Goal: Check status: Check status

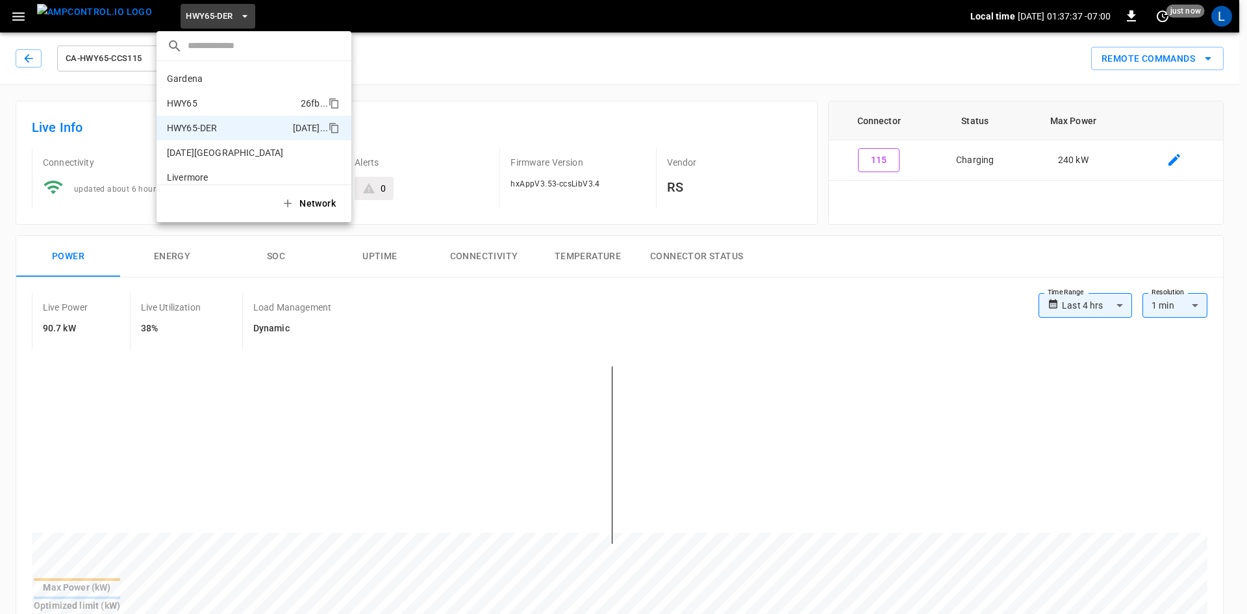
click at [217, 95] on li "HWY65 26fb ..." at bounding box center [254, 103] width 195 height 25
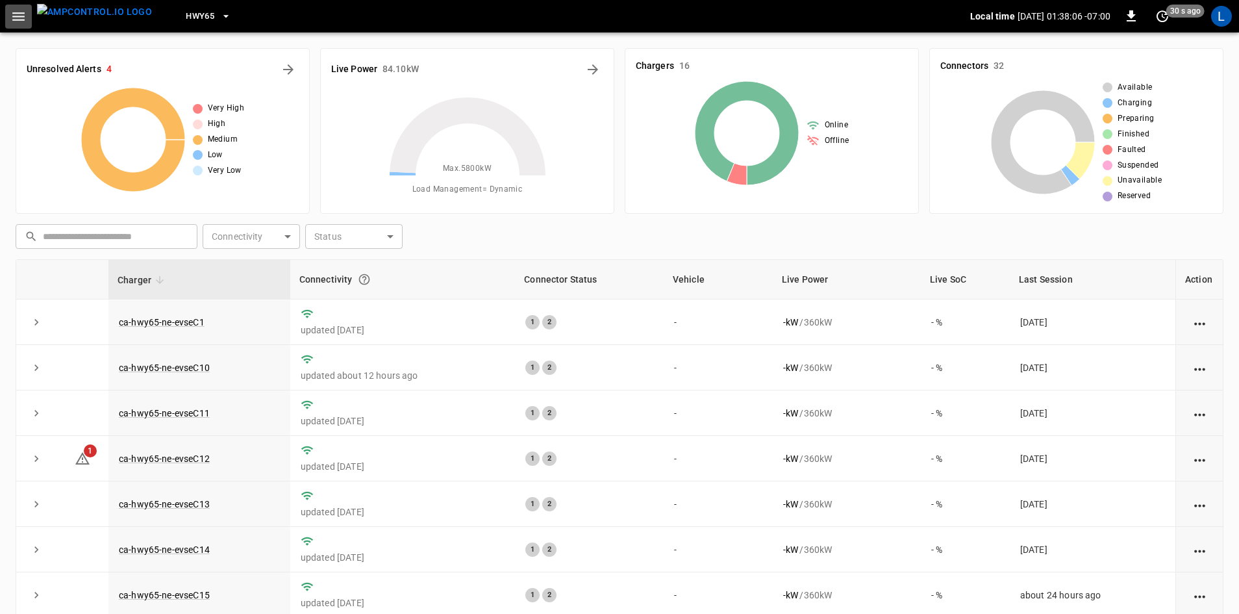
click at [23, 19] on icon "button" at bounding box center [18, 16] width 16 height 16
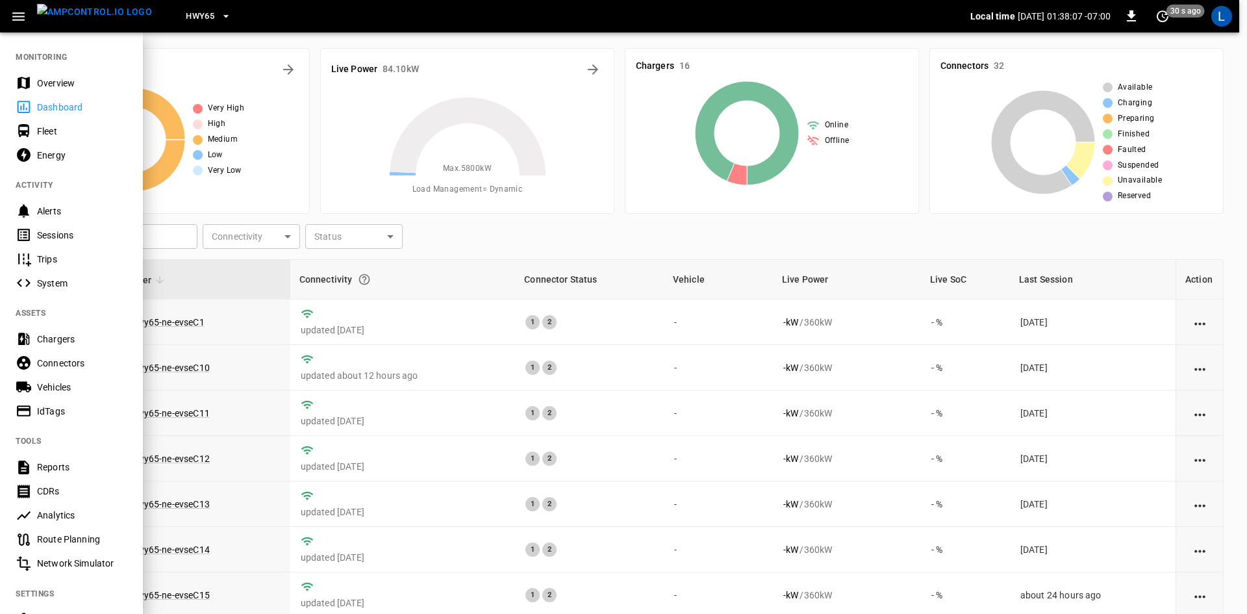
click at [58, 236] on div "Sessions" at bounding box center [82, 235] width 90 height 13
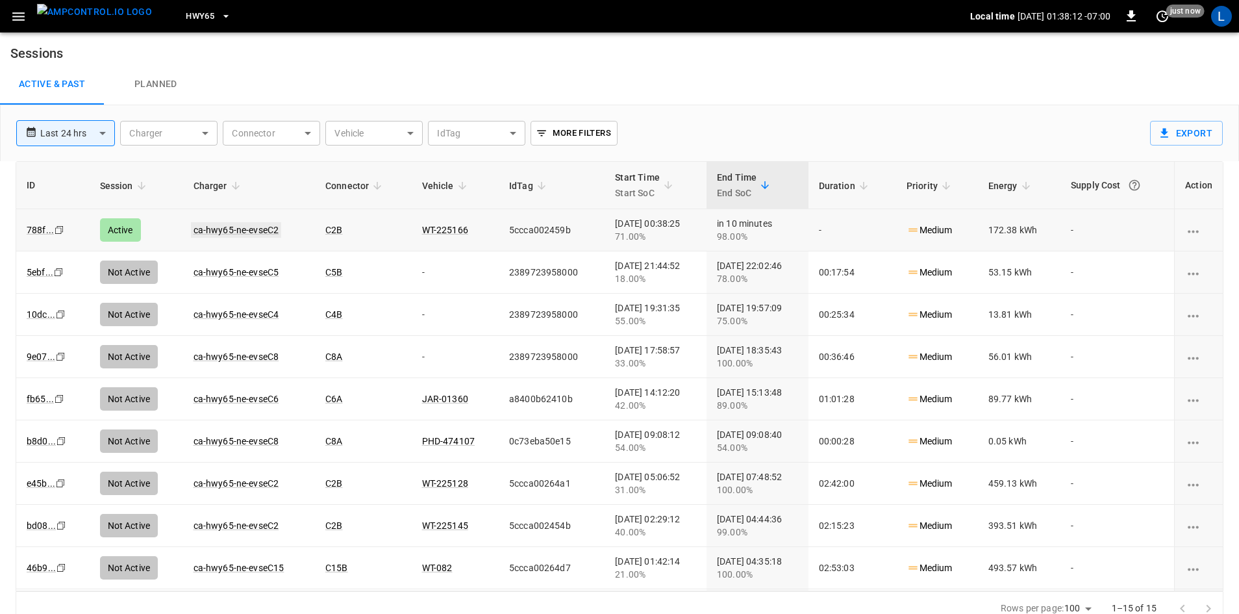
click at [241, 229] on link "ca-hwy65-ne-evseC2" at bounding box center [236, 230] width 91 height 16
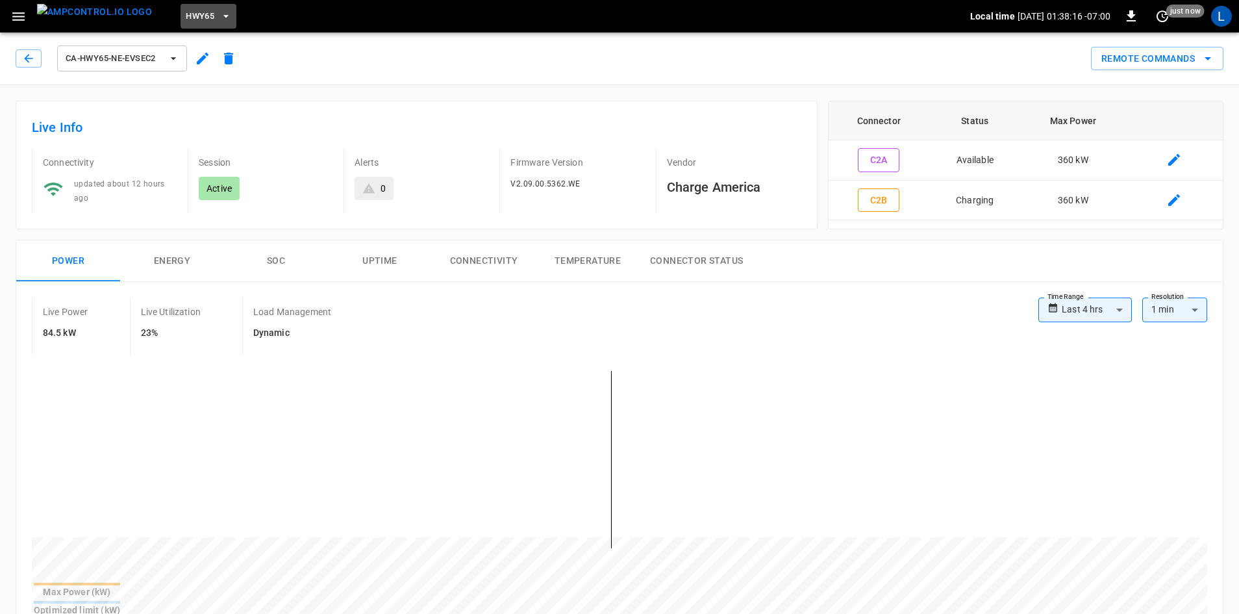
click at [190, 13] on span "HWY65" at bounding box center [200, 16] width 29 height 15
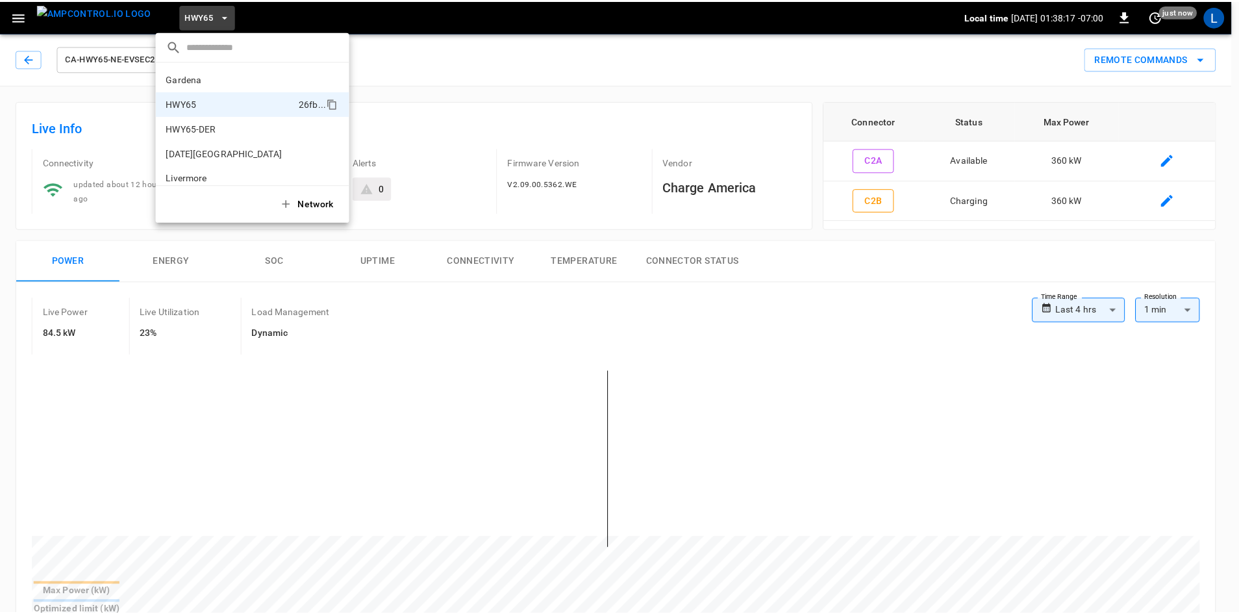
scroll to position [21, 0]
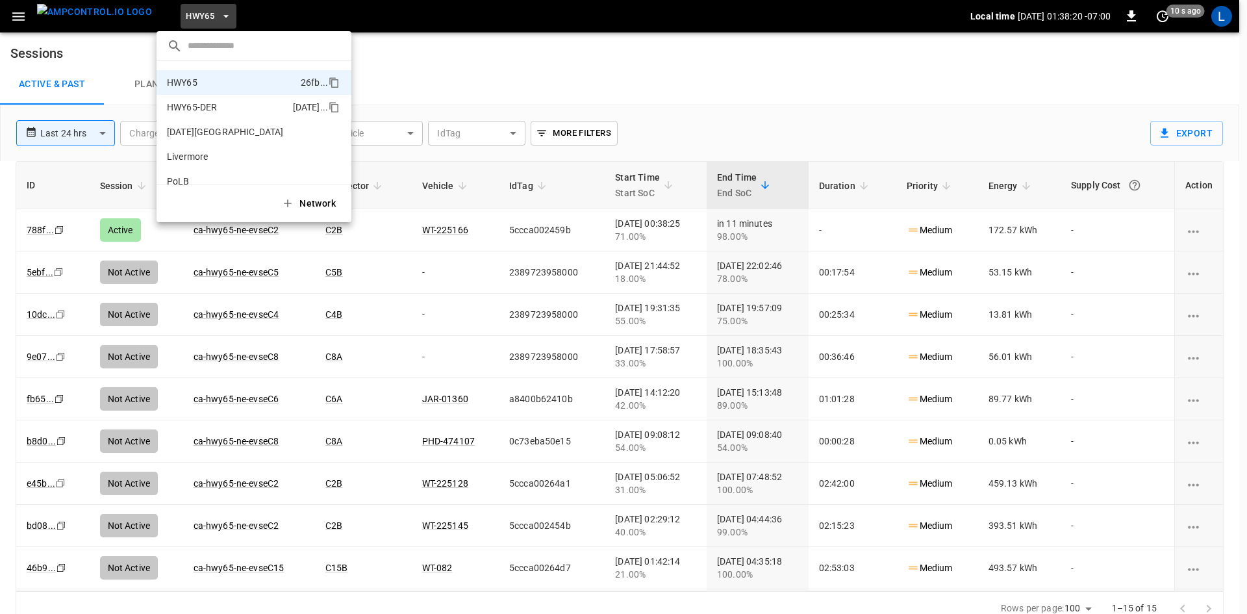
click at [220, 101] on p "HWY65-DER" at bounding box center [227, 107] width 121 height 13
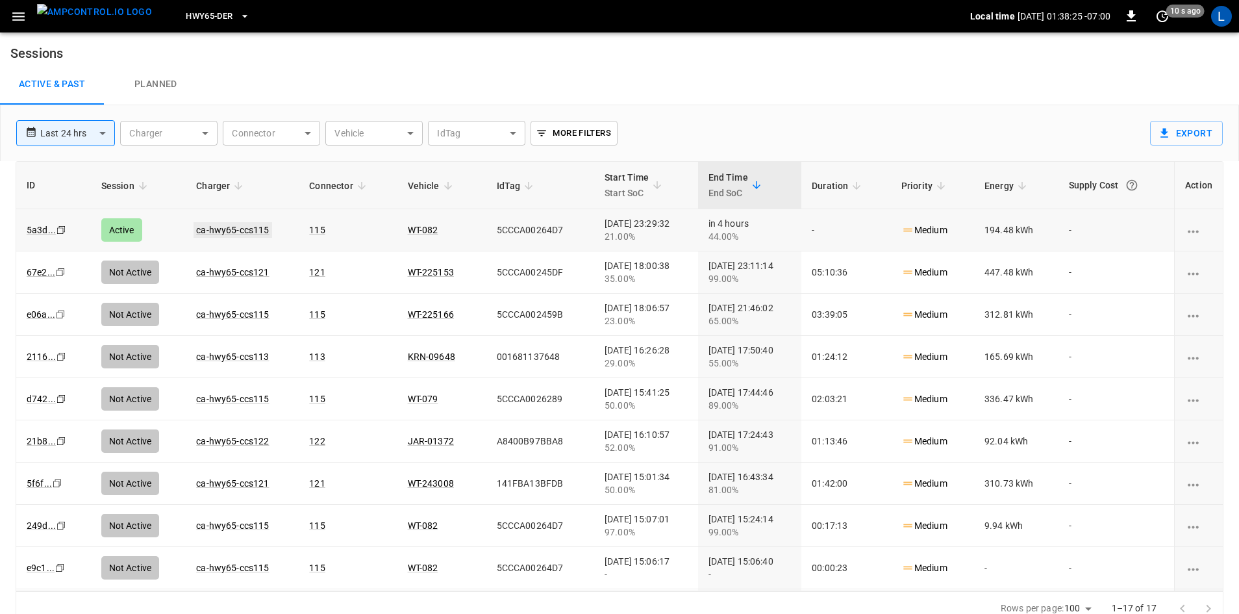
click at [221, 230] on link "ca-hwy65-ccs115" at bounding box center [233, 230] width 78 height 16
